Goal: Task Accomplishment & Management: Use online tool/utility

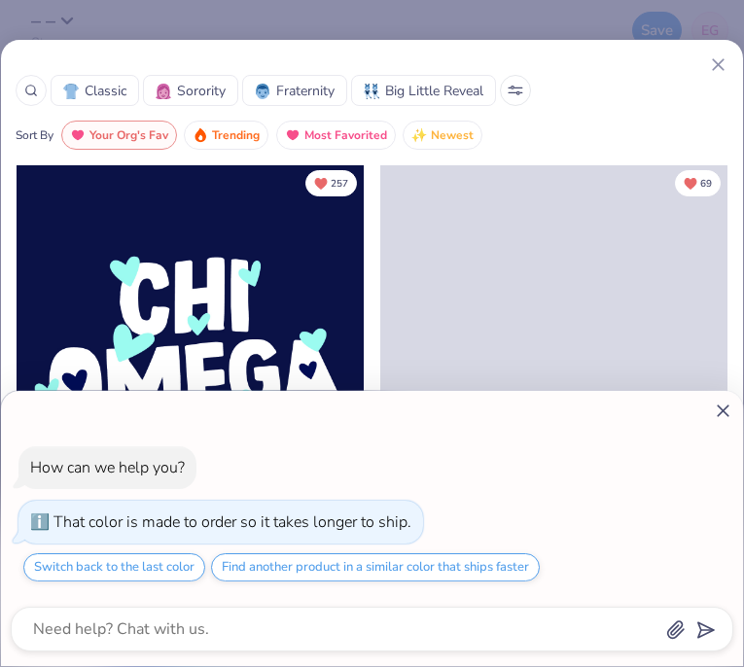
click at [706, 69] on div "How can we help you? That color is made to order so it takes longer to ship. Sw…" at bounding box center [372, 333] width 744 height 667
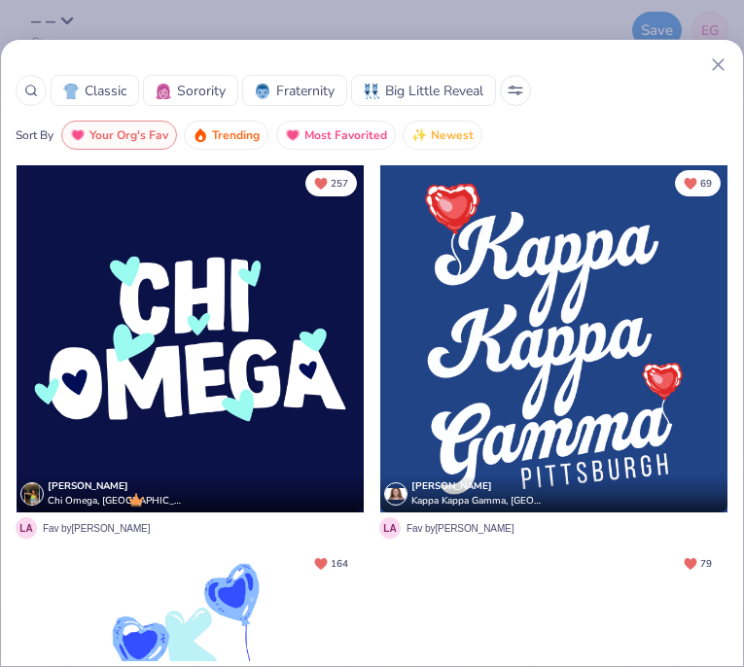
type textarea "x"
click at [706, 67] on div at bounding box center [372, 64] width 713 height 20
click at [722, 59] on line at bounding box center [718, 64] width 11 height 11
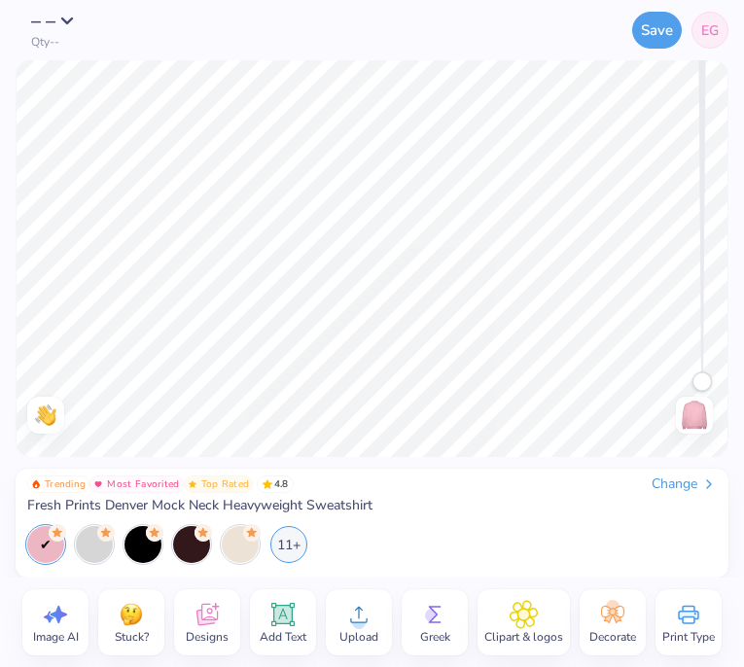
click at [351, 629] on span "Upload" at bounding box center [358, 637] width 39 height 16
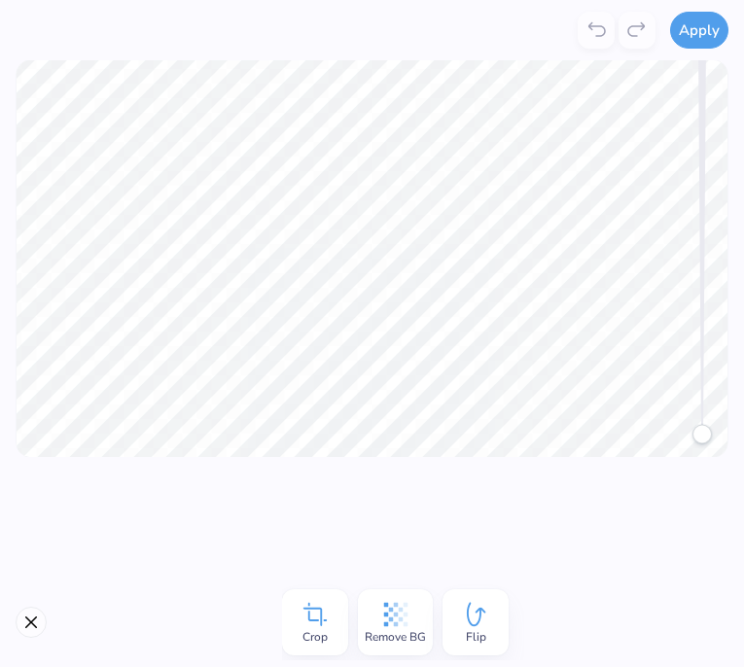
click at [397, 611] on icon at bounding box center [395, 614] width 29 height 29
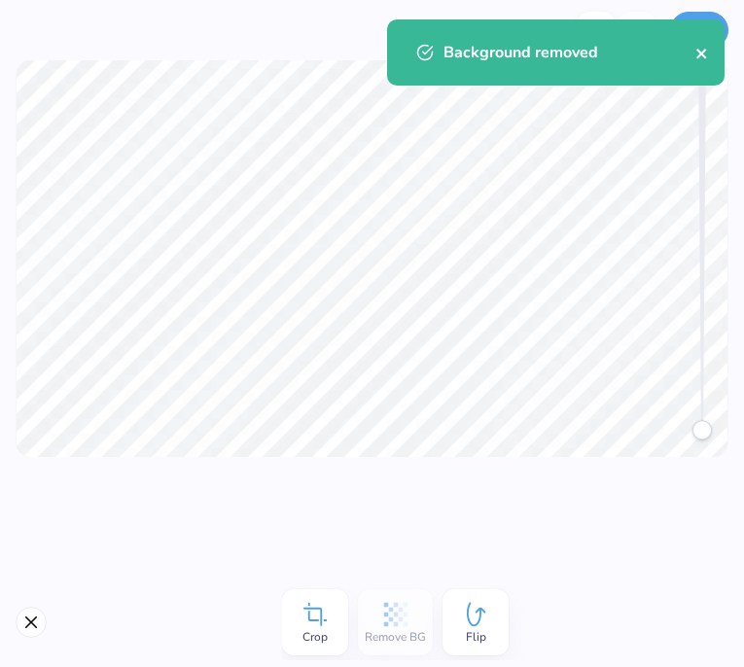
click at [704, 55] on icon "close" at bounding box center [701, 54] width 10 height 10
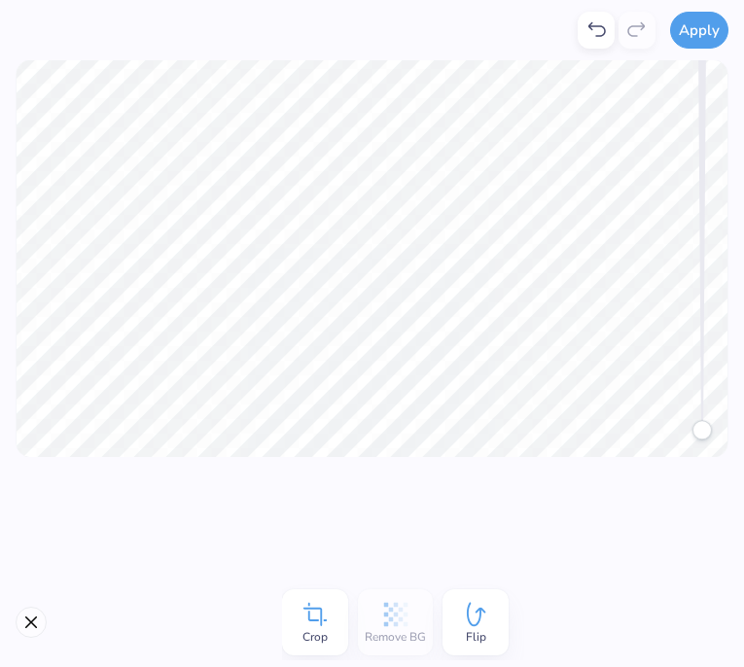
click at [701, 29] on div "Background removed" at bounding box center [555, 60] width 345 height 88
click at [694, 12] on button "Apply" at bounding box center [699, 27] width 58 height 37
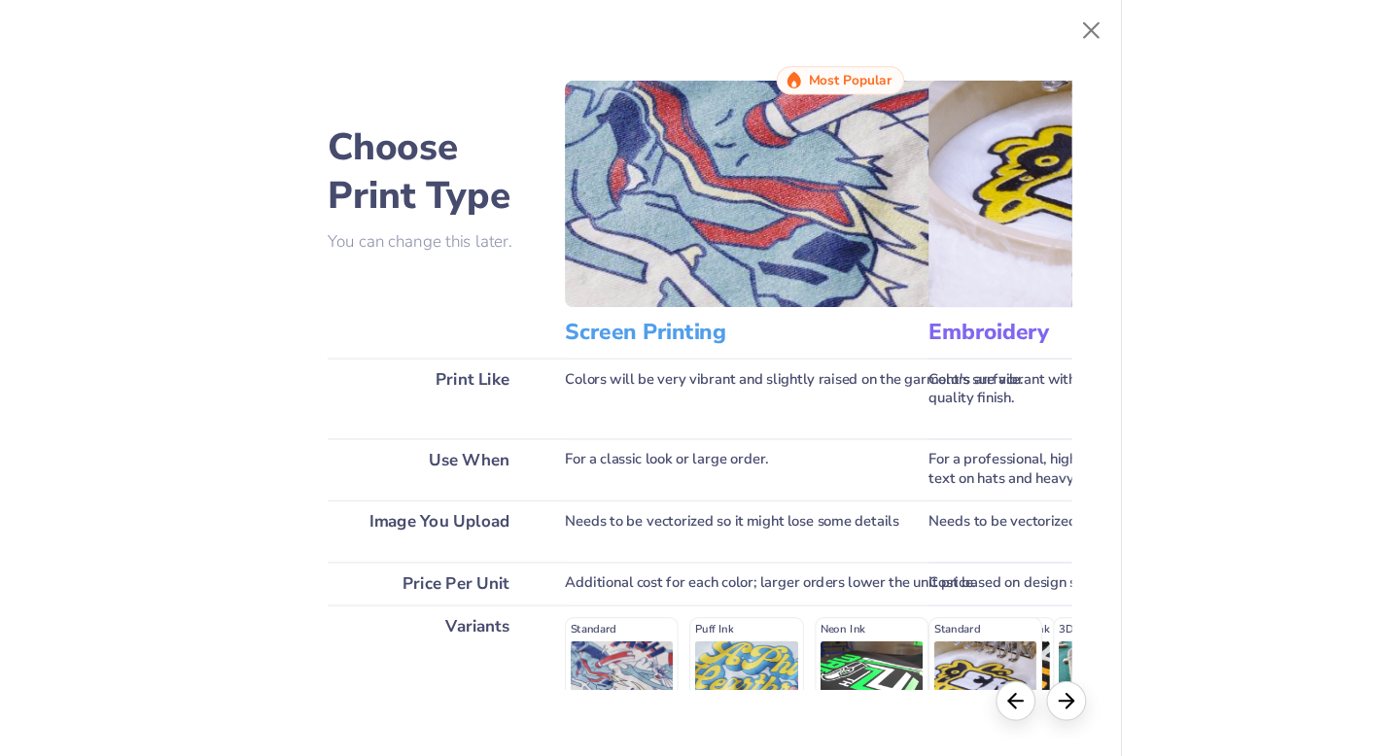
scroll to position [163, 0]
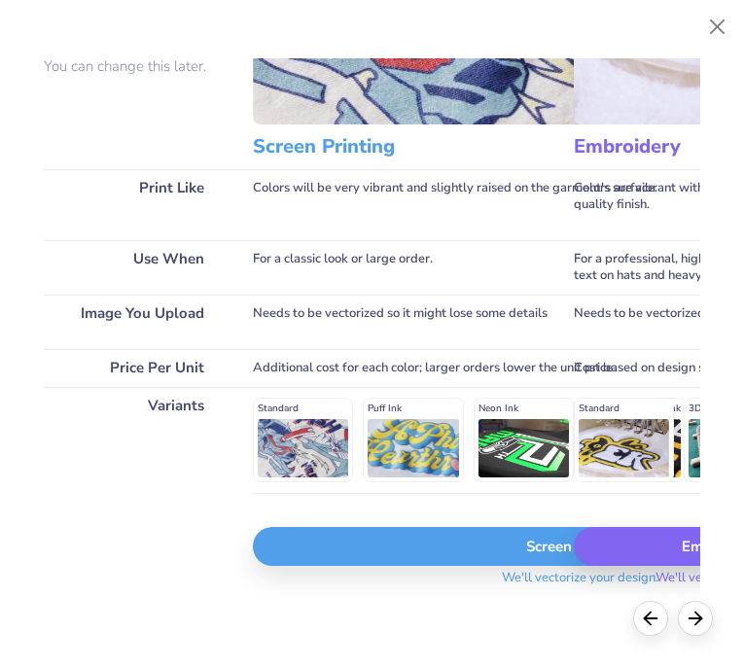
click at [436, 531] on div "Screen Print" at bounding box center [580, 546] width 654 height 39
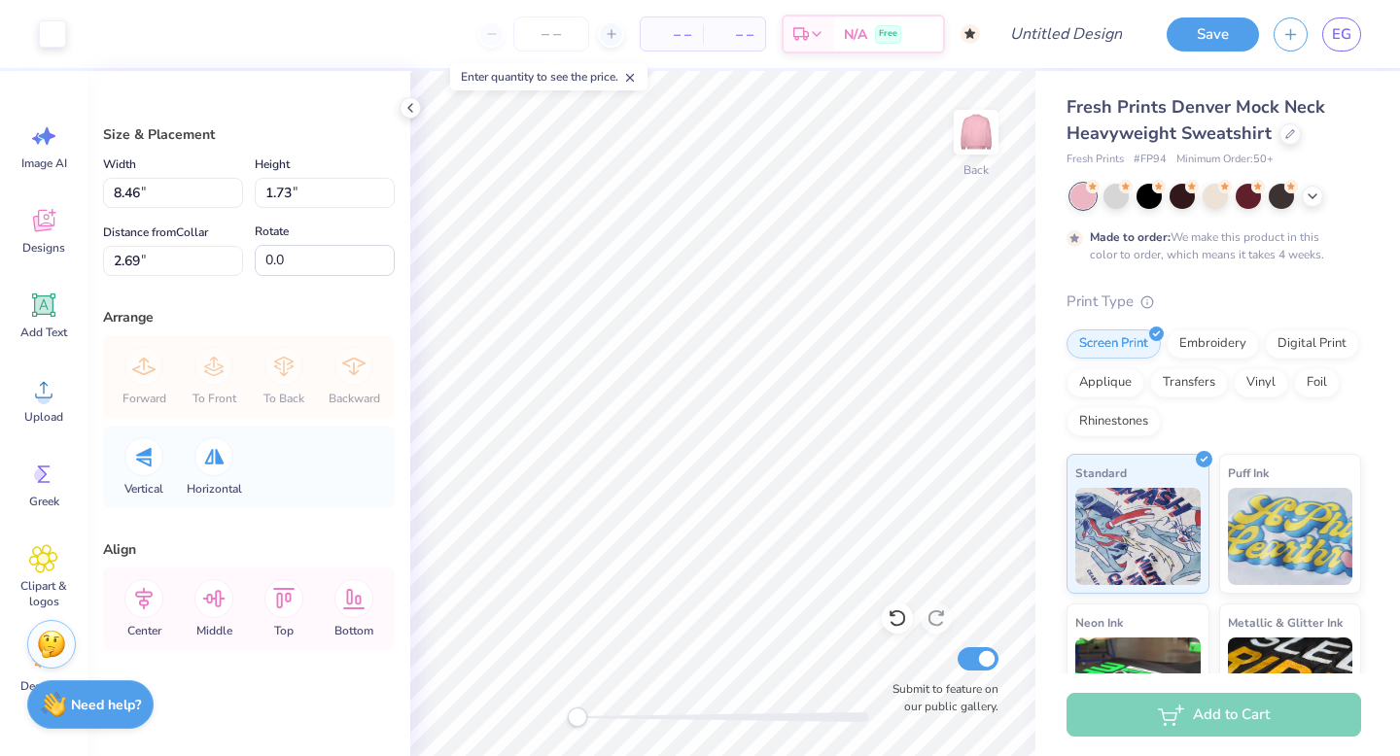
type input "6.25"
type input "1.28"
click at [743, 126] on img at bounding box center [976, 132] width 78 height 78
type input "11.94"
type input "2.44"
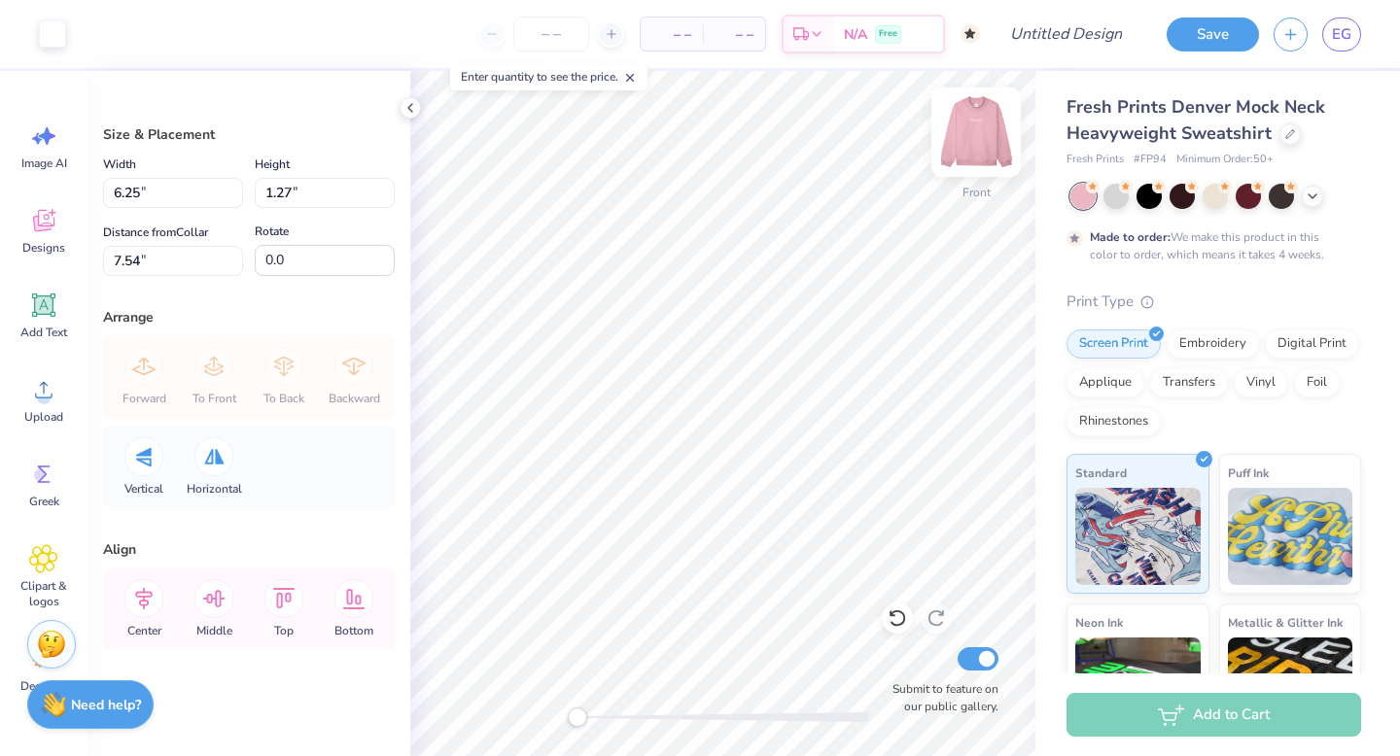
type input "20.46"
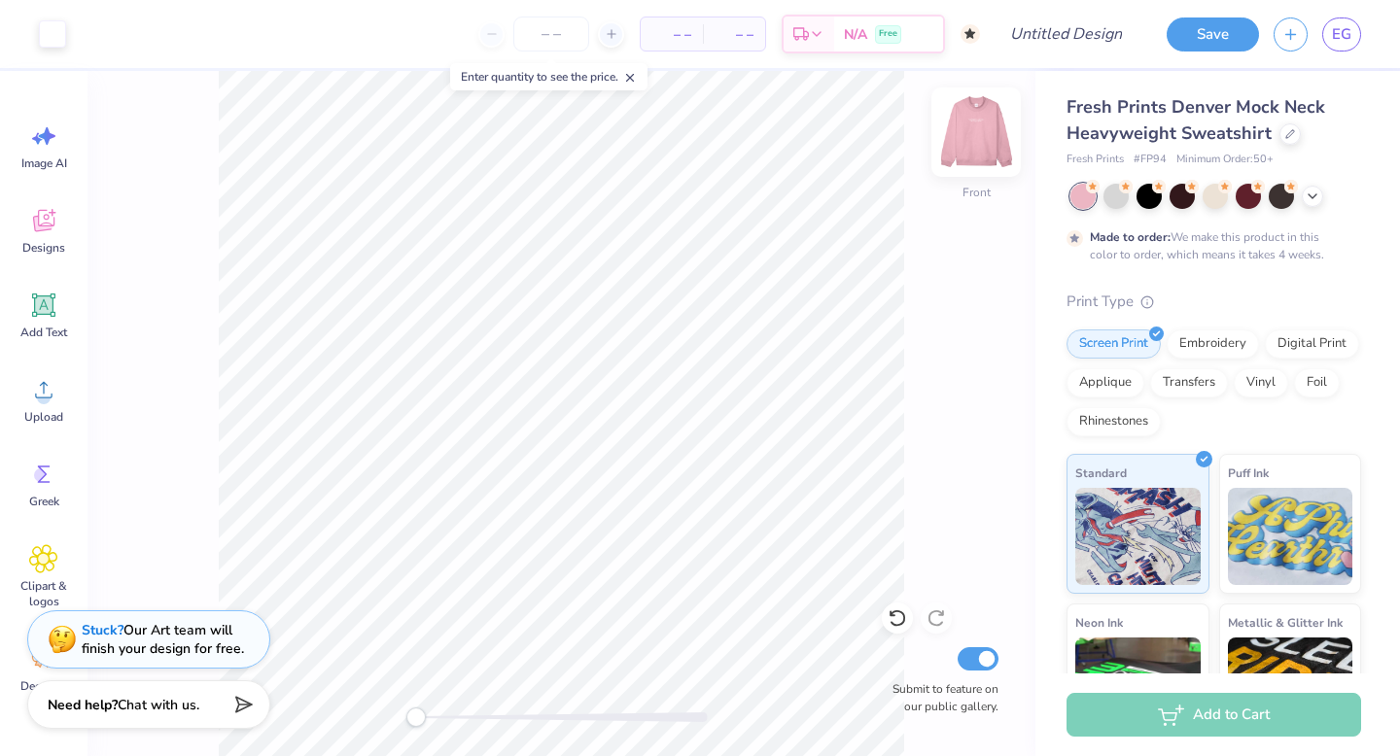
click at [743, 128] on img at bounding box center [976, 132] width 78 height 78
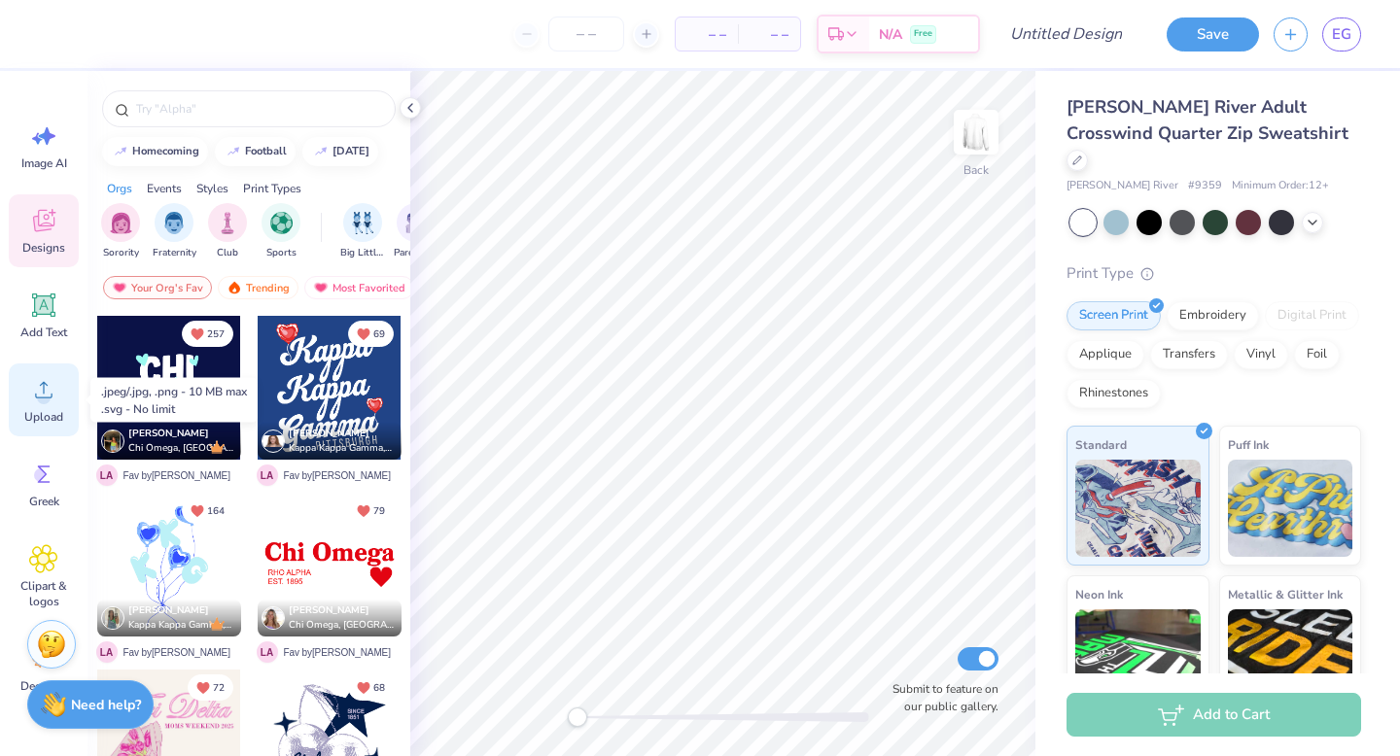
click at [51, 391] on icon at bounding box center [43, 389] width 29 height 29
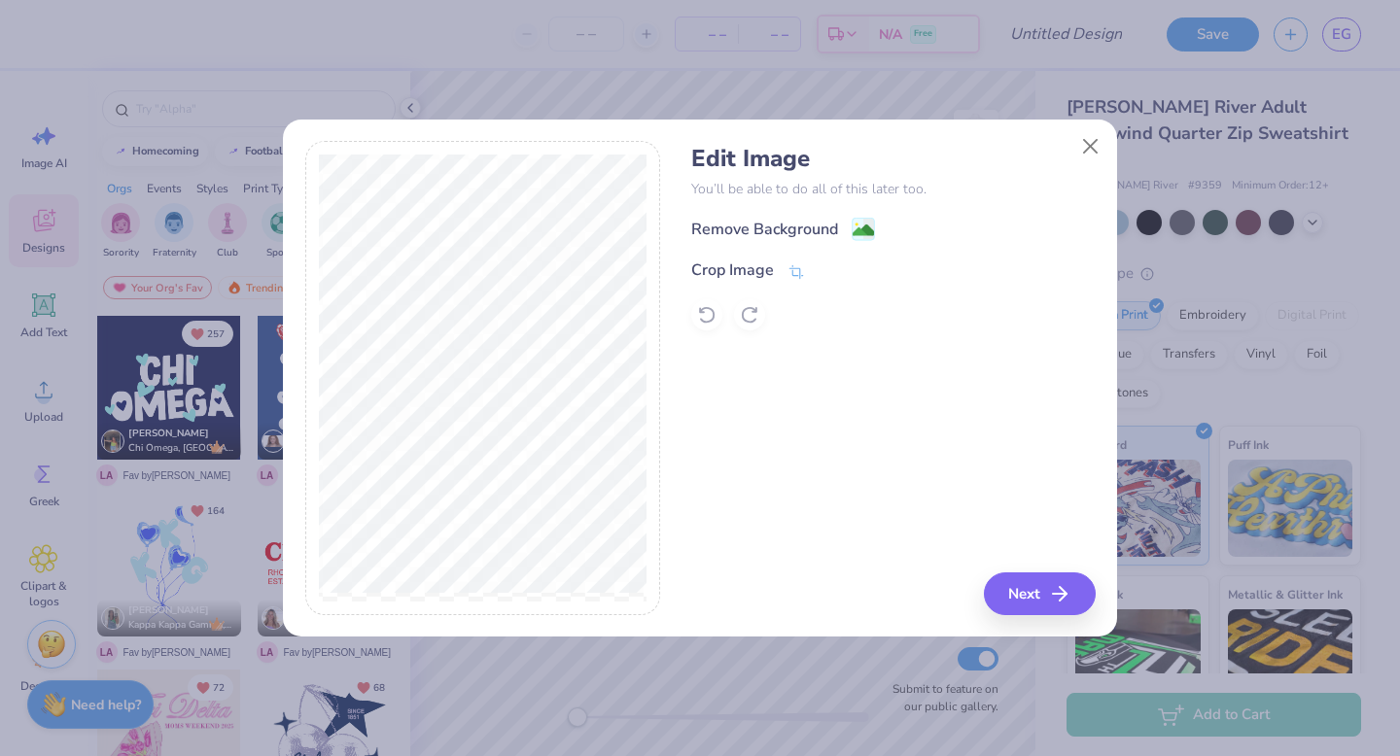
click at [876, 227] on div "Remove Background" at bounding box center [893, 229] width 404 height 24
click at [861, 227] on image at bounding box center [863, 232] width 21 height 21
click at [1044, 595] on button "Next" at bounding box center [1043, 594] width 112 height 43
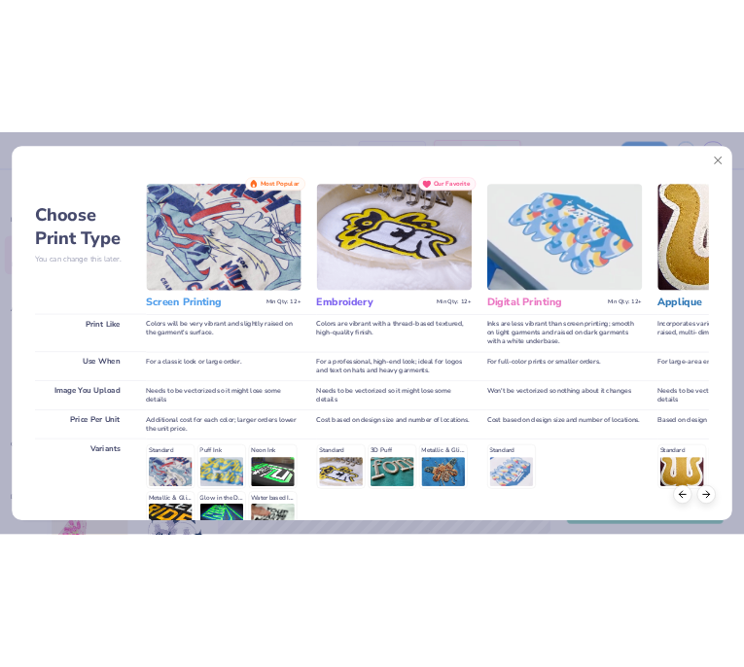
scroll to position [213, 0]
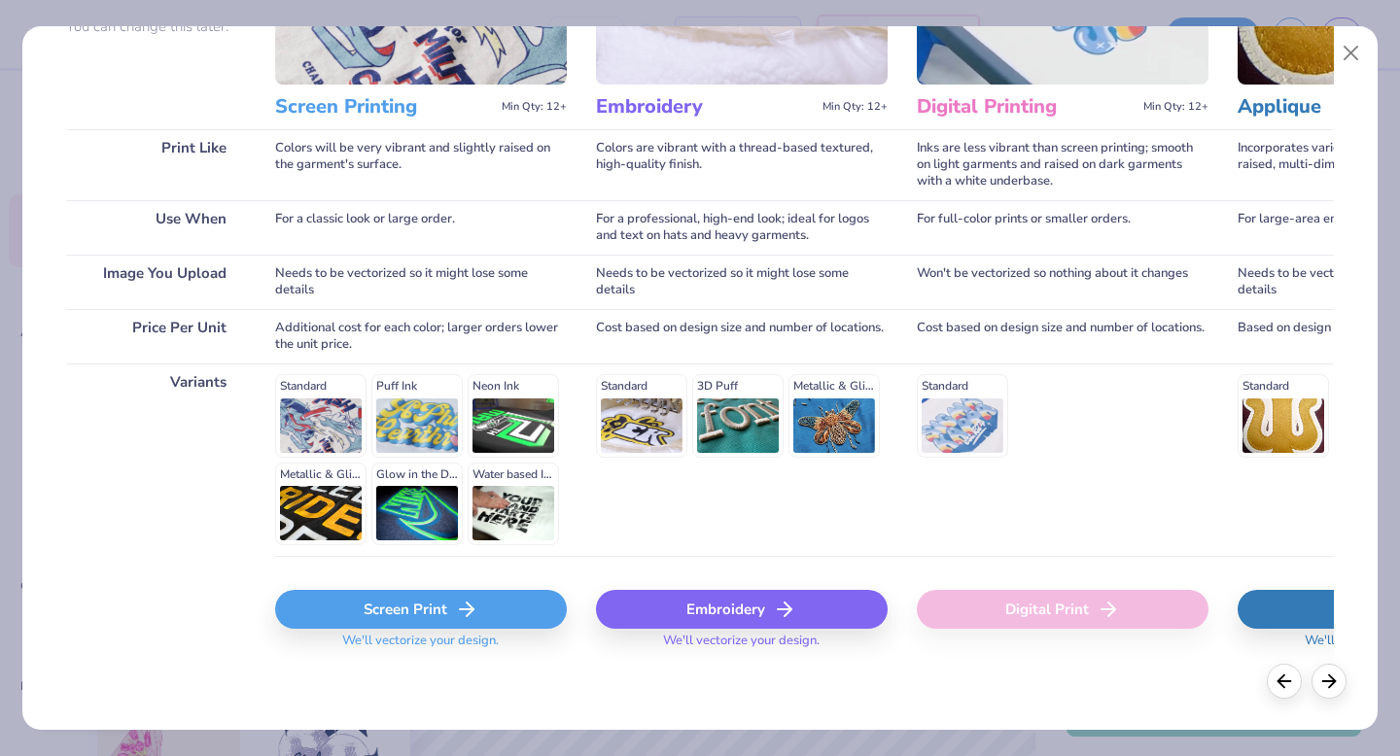
click at [389, 592] on div "Screen Print" at bounding box center [421, 609] width 292 height 39
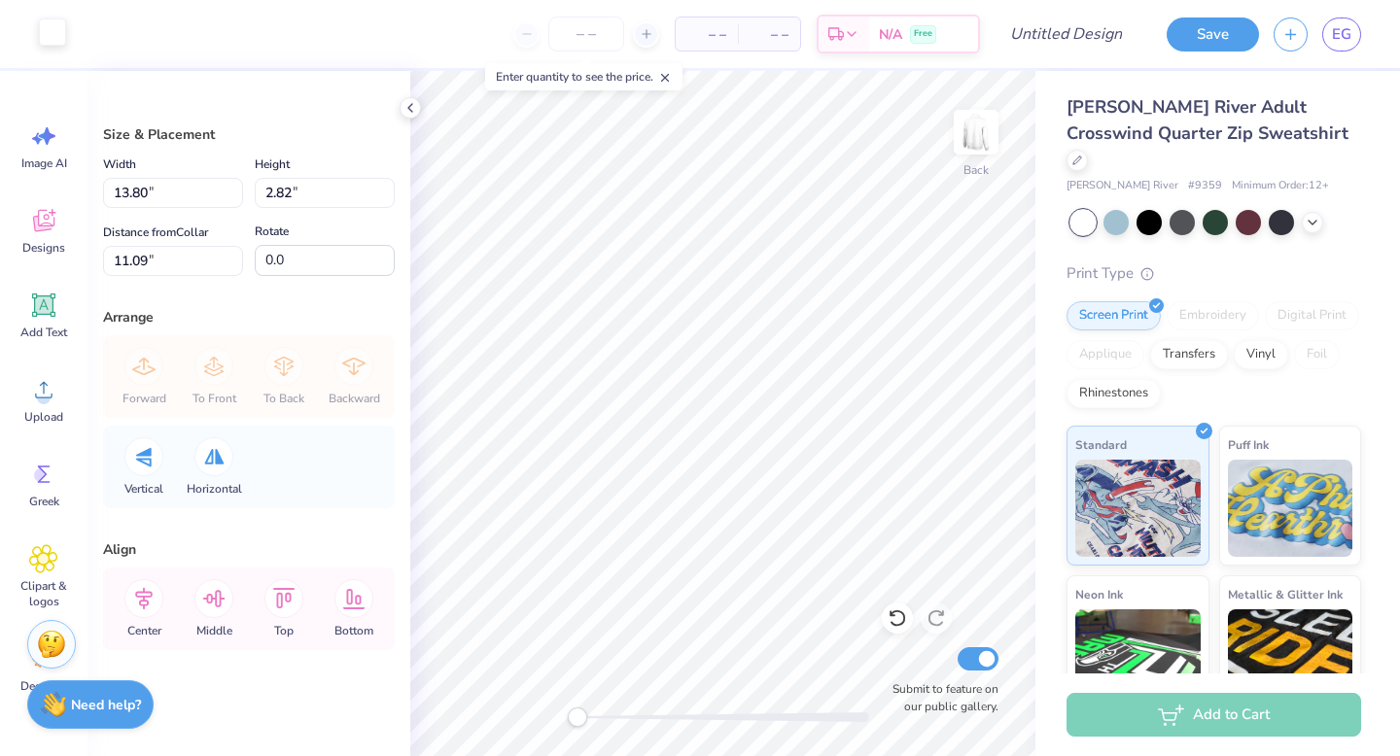
click at [48, 39] on div at bounding box center [52, 31] width 27 height 27
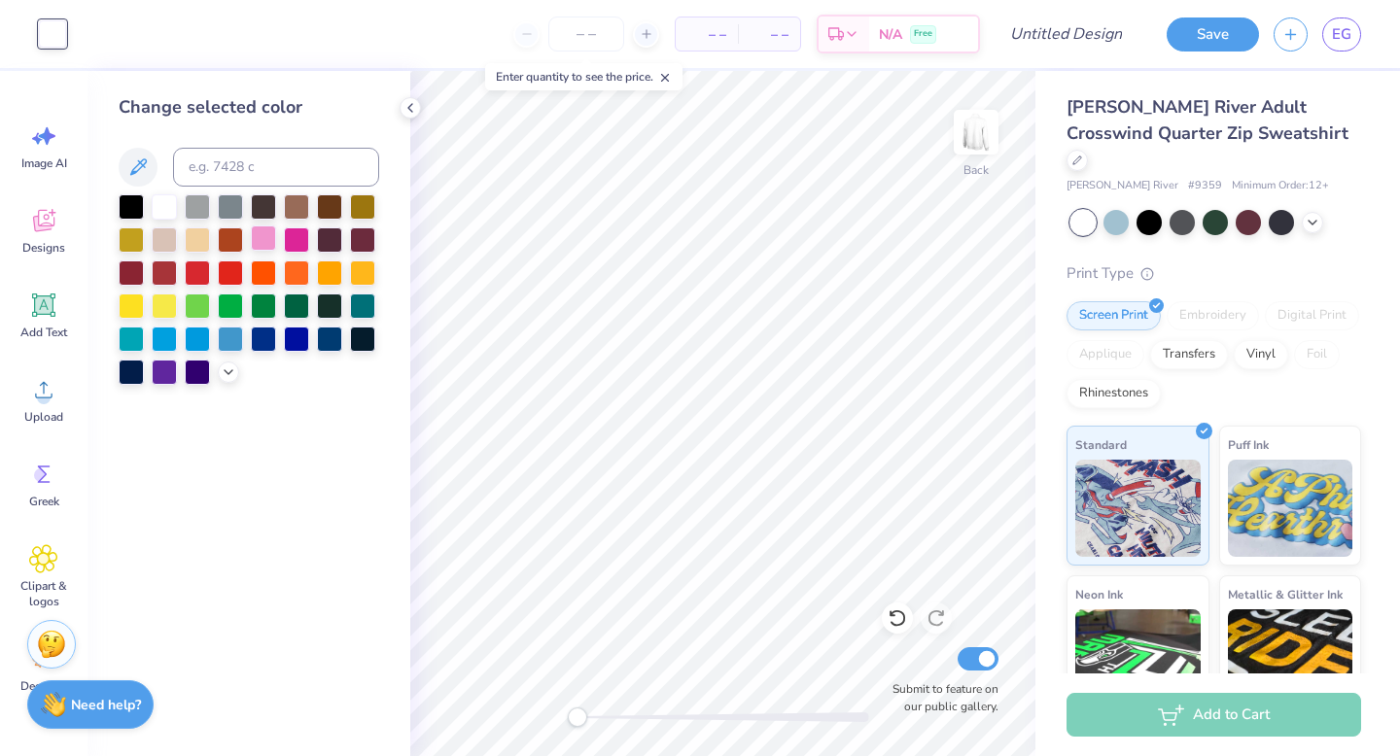
click at [260, 236] on div at bounding box center [263, 238] width 25 height 25
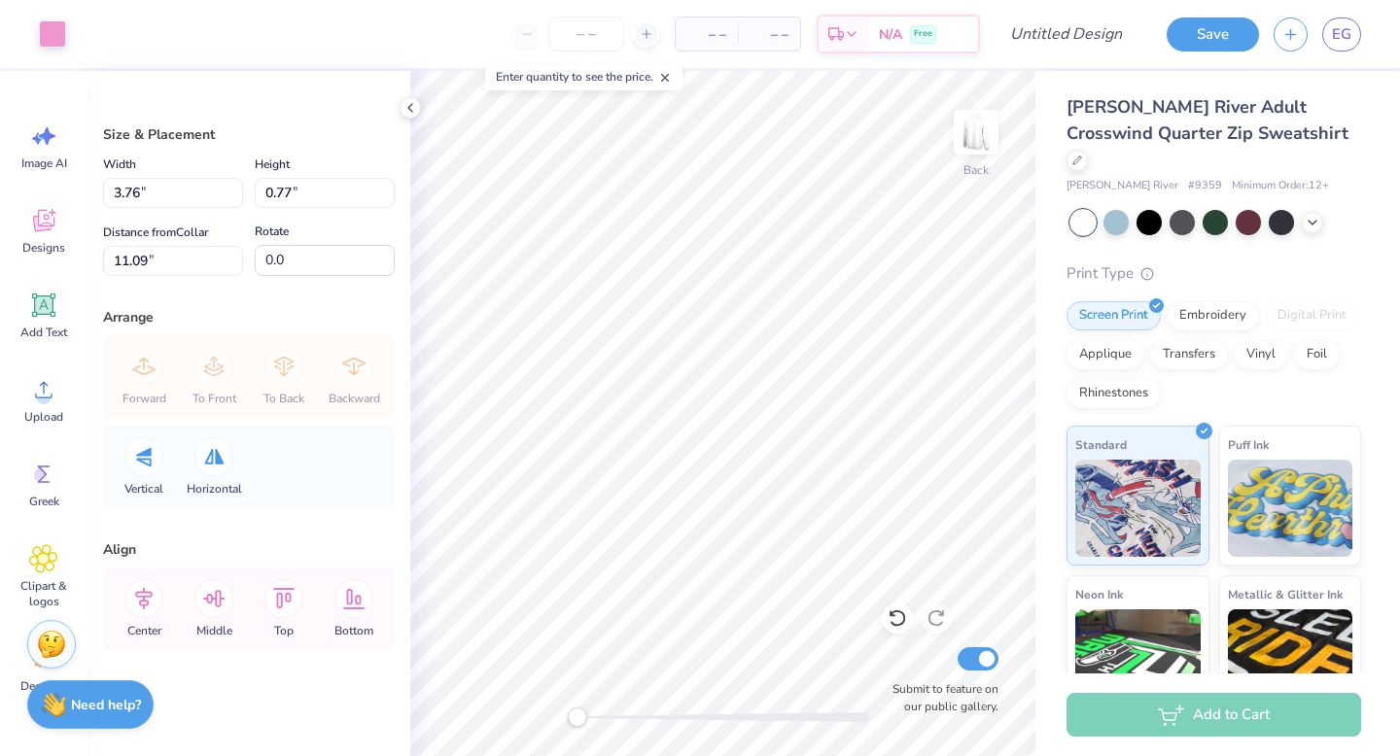
type input "4.13"
type input "0.84"
type input "3.00"
